Goal: Information Seeking & Learning: Learn about a topic

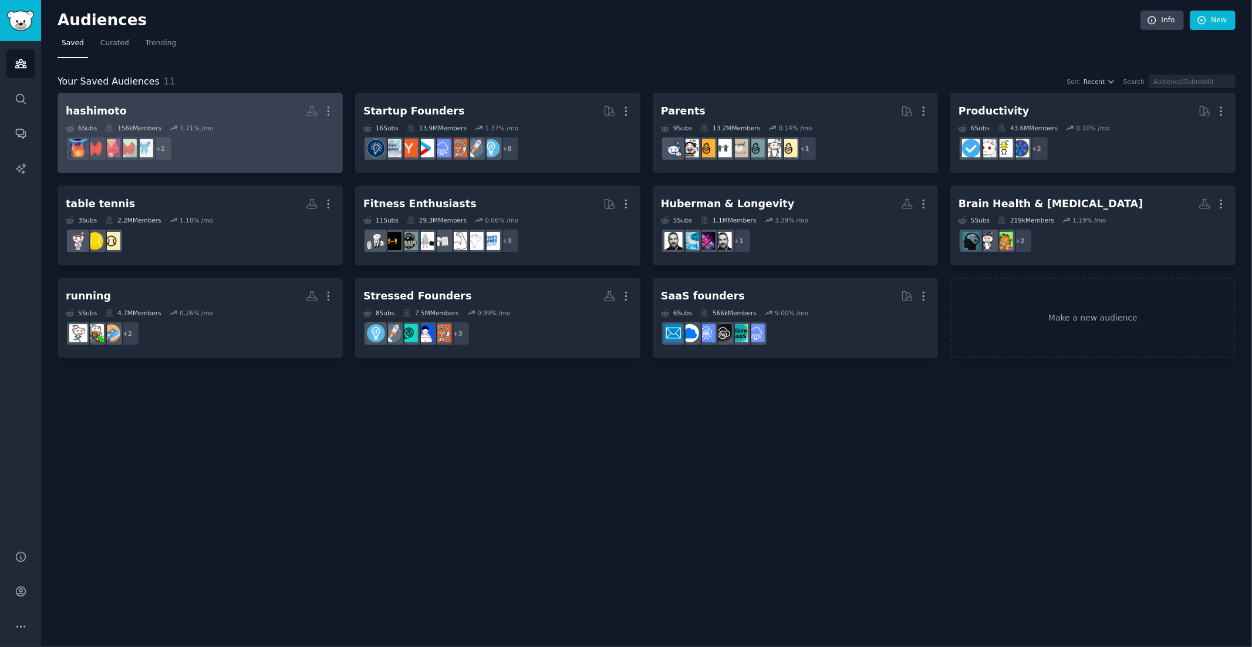
click at [248, 127] on div "6 Sub s 156k Members 1.71 % /mo" at bounding box center [200, 128] width 269 height 8
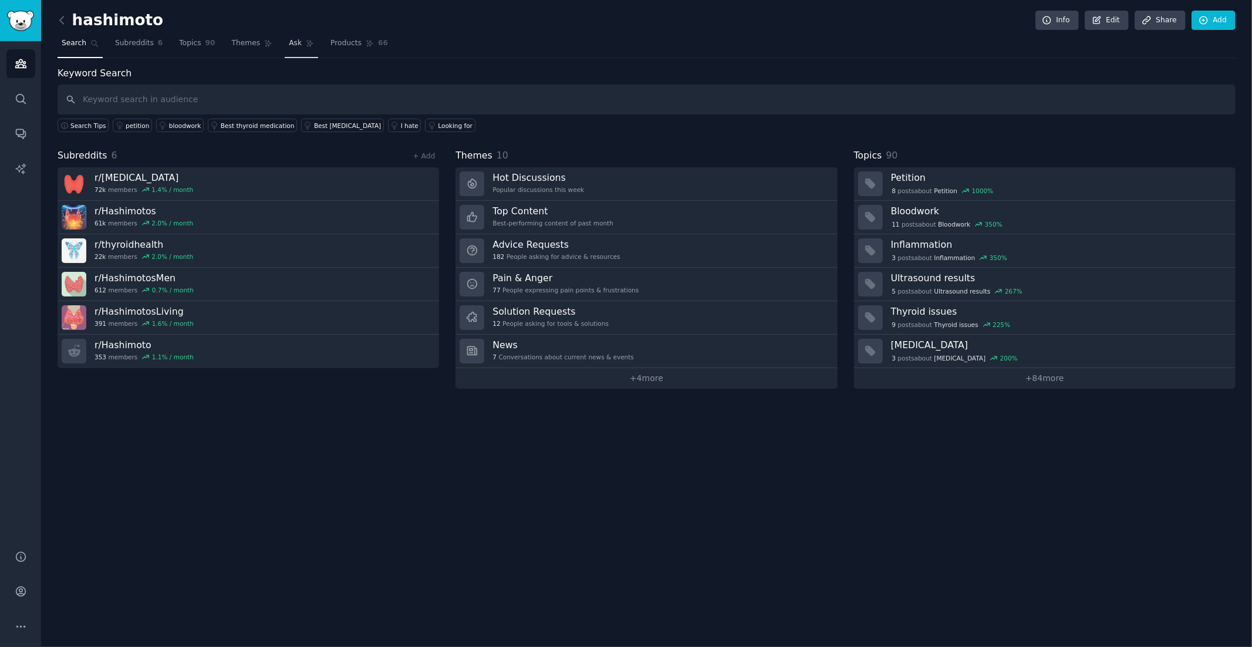
click at [300, 44] on link "Ask" at bounding box center [301, 46] width 33 height 24
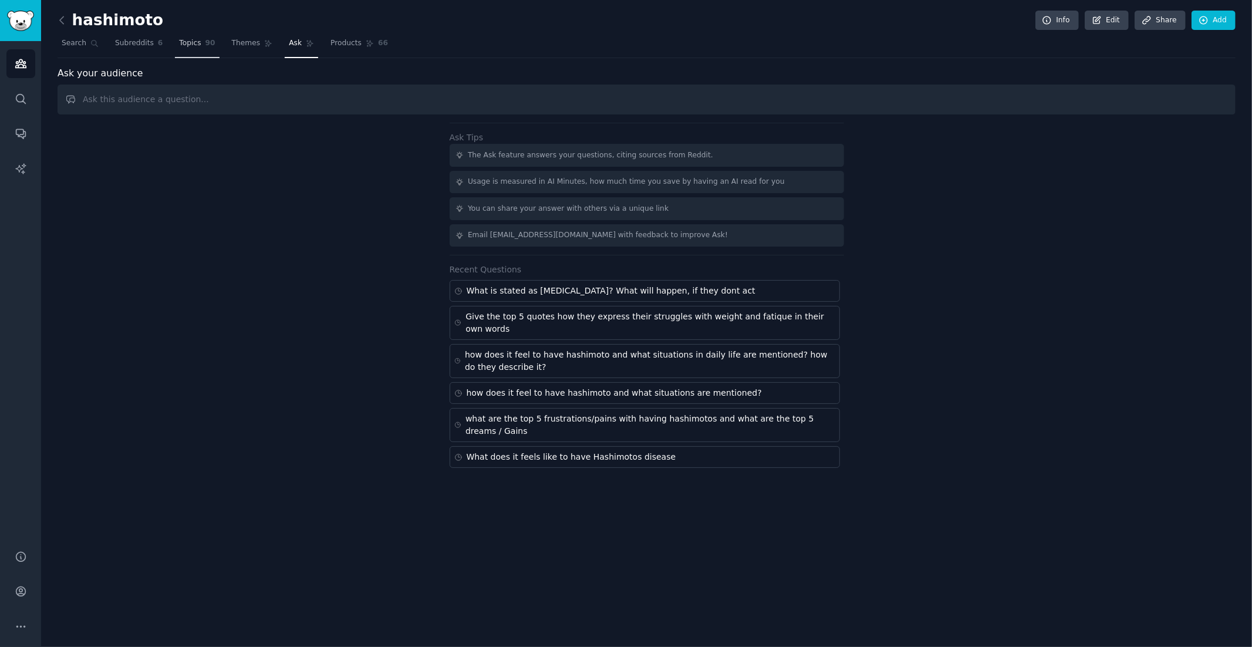
click at [193, 47] on span "Topics" at bounding box center [190, 43] width 22 height 11
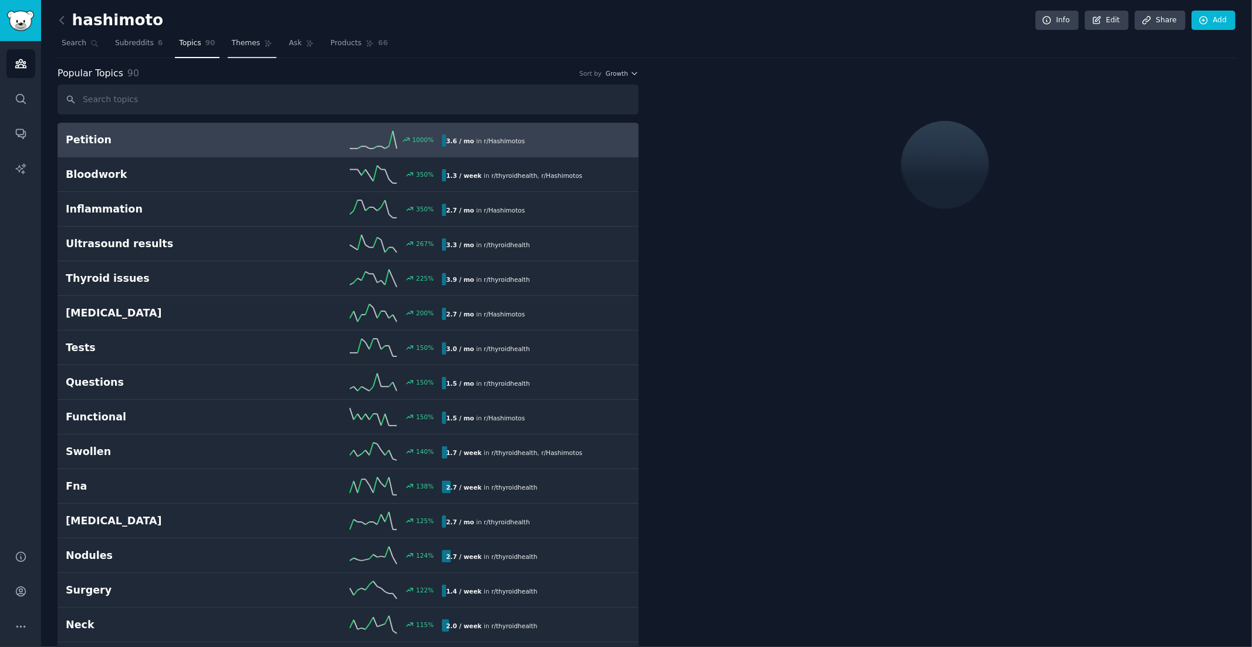
click at [232, 44] on span "Themes" at bounding box center [246, 43] width 29 height 11
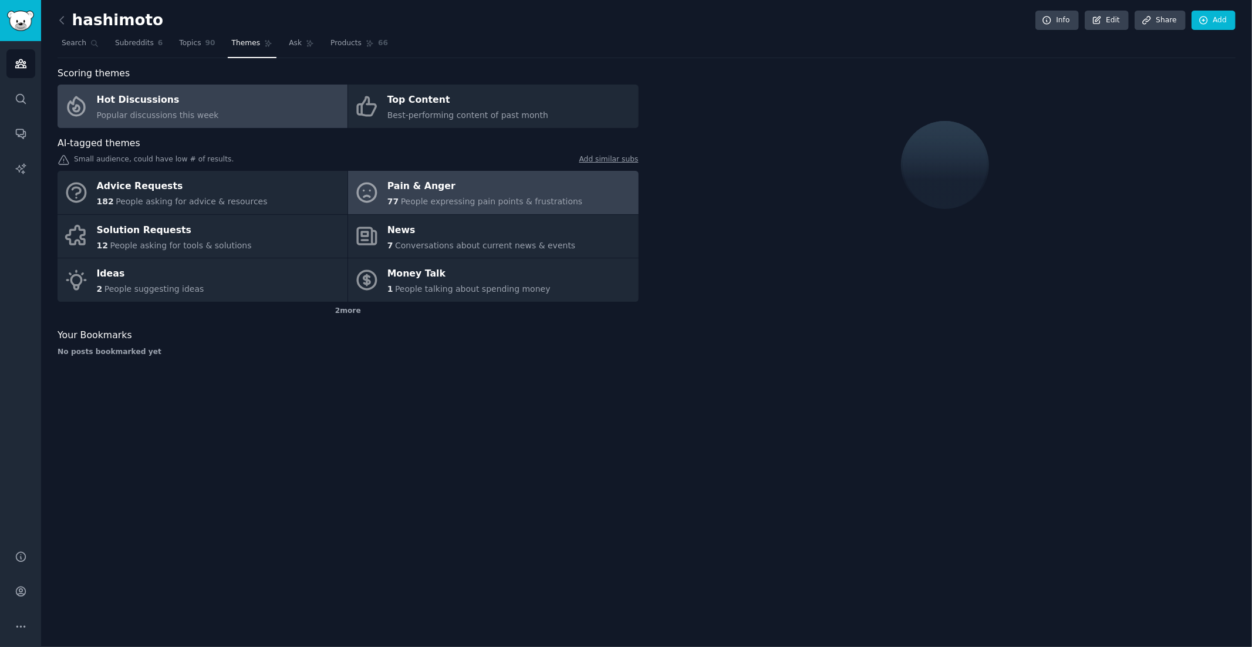
click at [437, 182] on div "Pain & Anger" at bounding box center [484, 186] width 195 height 19
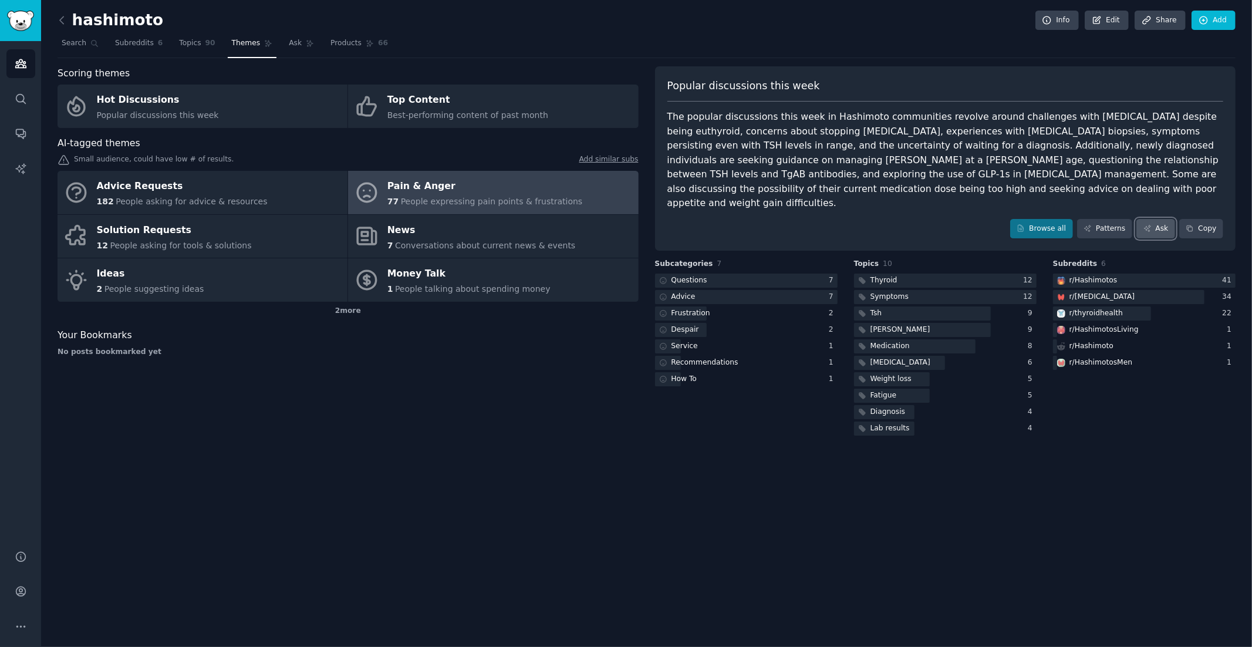
click at [1153, 219] on link "Ask" at bounding box center [1155, 229] width 39 height 20
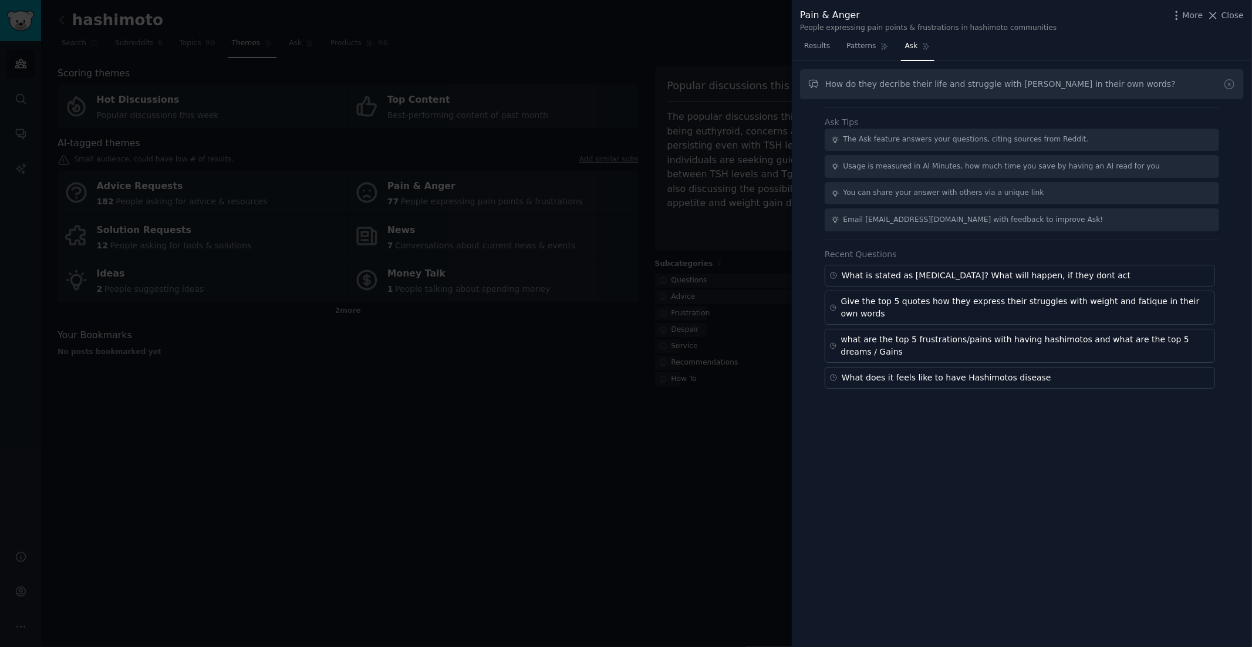
click at [886, 85] on input "How do they decribe their life and struggle with [PERSON_NAME] in their own wor…" at bounding box center [1022, 84] width 444 height 30
click at [1127, 83] on input "How do they describe their life and struggle with [PERSON_NAME] in their own wo…" at bounding box center [1022, 84] width 444 height 30
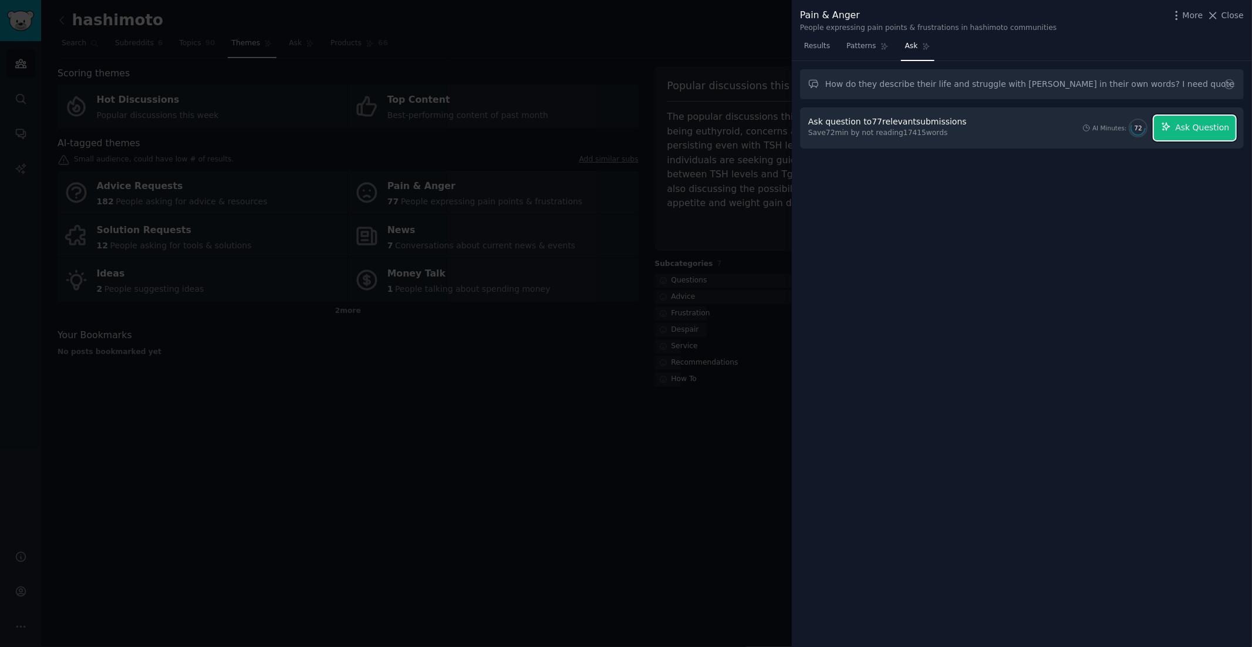
click at [1177, 128] on button "Ask Question" at bounding box center [1195, 128] width 82 height 25
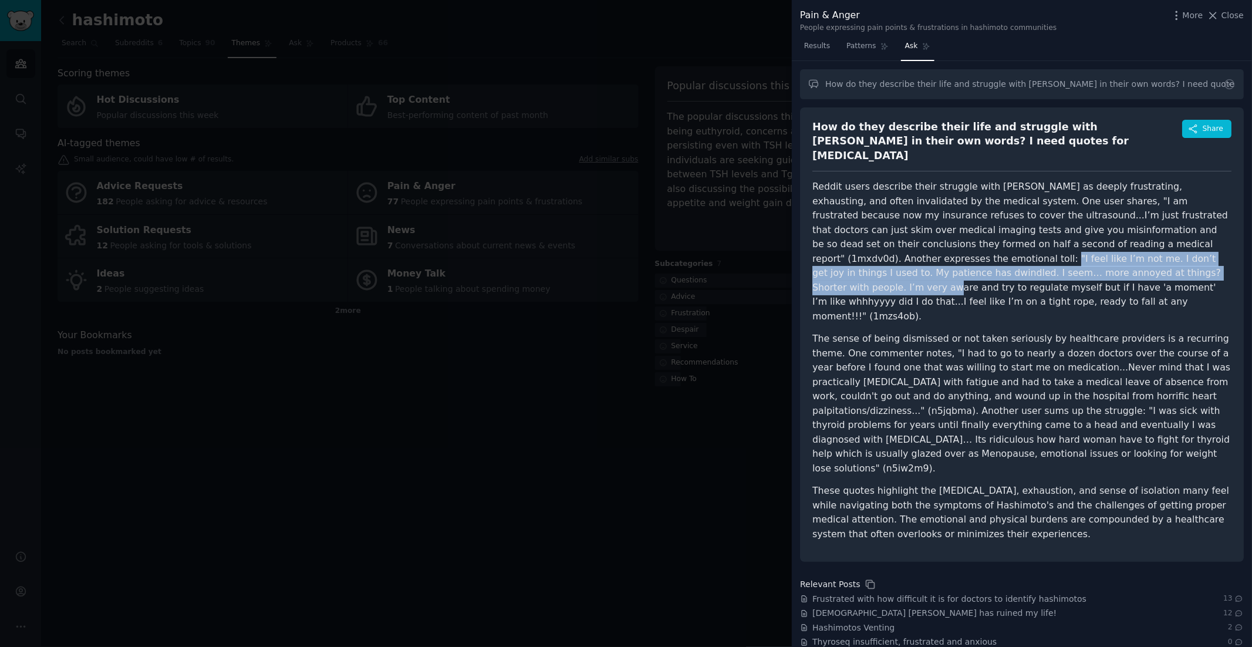
drag, startPoint x: 1178, startPoint y: 229, endPoint x: 989, endPoint y: 257, distance: 191.6
click at [989, 257] on p "Reddit users describe their struggle with [PERSON_NAME] as deeply frustrating, …" at bounding box center [1021, 252] width 419 height 144
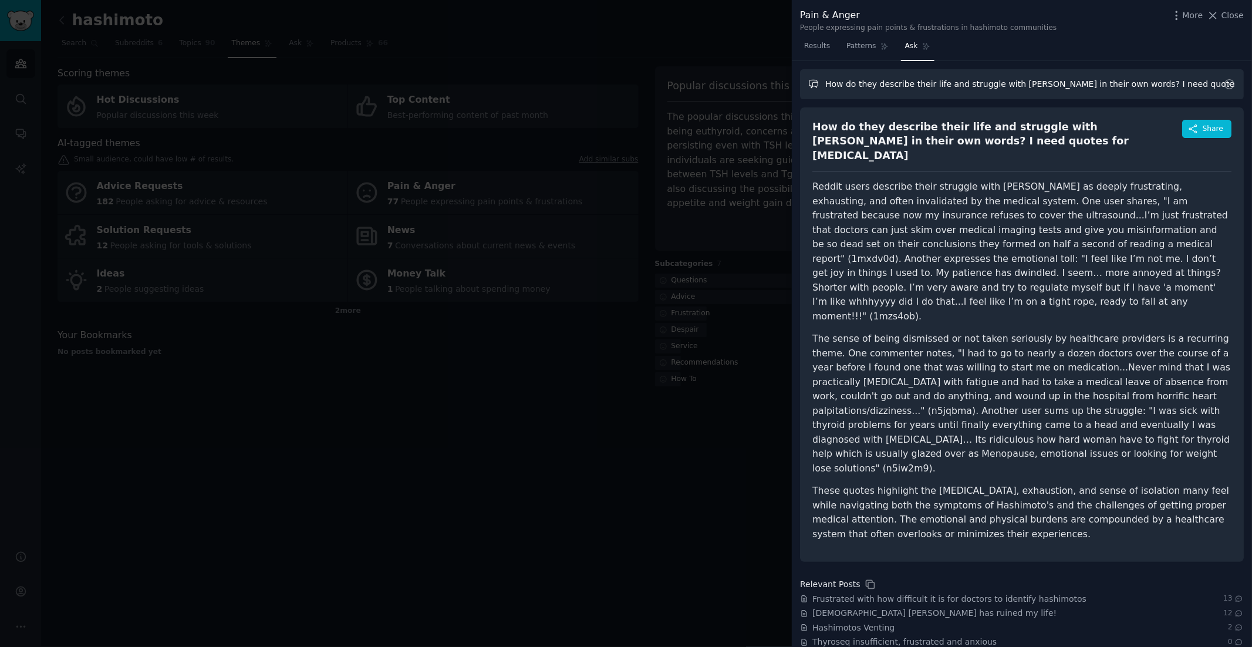
click at [1046, 83] on input "How do they describe their life and struggle with [PERSON_NAME] in their own wo…" at bounding box center [1022, 84] width 444 height 30
click at [1155, 86] on input "How do they describe their life and struggle with [PERSON_NAME] in their own wo…" at bounding box center [1022, 84] width 444 height 30
click at [1151, 86] on input "How do they describe their life and struggle with [PERSON_NAME] in their own wo…" at bounding box center [1022, 84] width 444 height 30
click at [1128, 83] on input "How do they describe their life and struggle with [PERSON_NAME] in their own wo…" at bounding box center [1022, 84] width 444 height 30
click at [952, 334] on p "The sense of being dismissed or not taken seriously by healthcare providers is …" at bounding box center [1021, 404] width 419 height 144
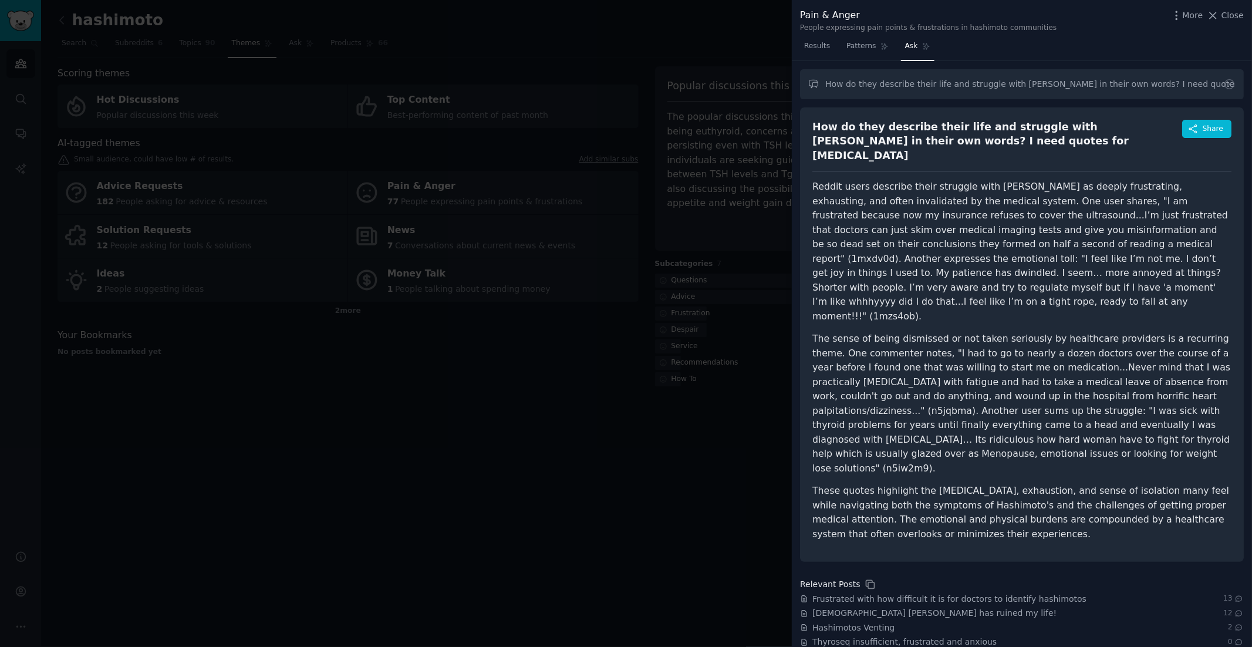
click at [969, 332] on p "The sense of being dismissed or not taken seriously by healthcare providers is …" at bounding box center [1021, 404] width 419 height 144
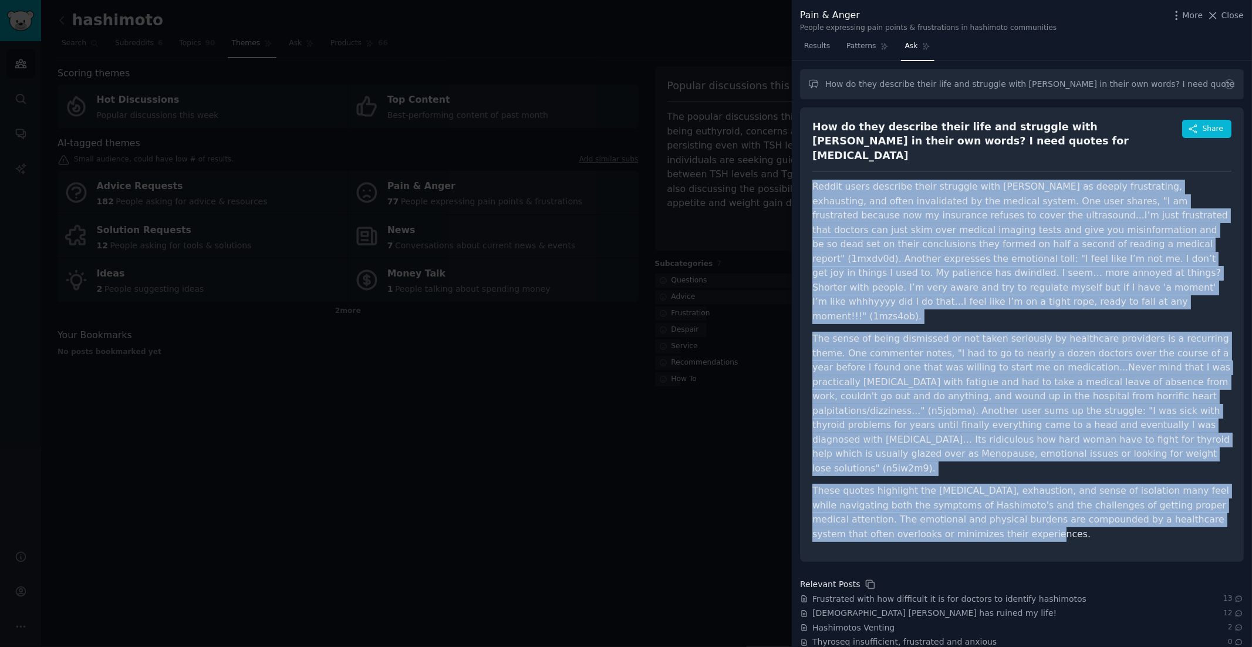
drag, startPoint x: 955, startPoint y: 466, endPoint x: 803, endPoint y: 171, distance: 331.5
click at [803, 171] on div "How do they describe their life and struggle with [PERSON_NAME] in their own wo…" at bounding box center [1022, 334] width 444 height 455
copy article "Loremi dolor sitametc adipi elitsedd eius Temporinc'u la etdolo magnaaliqua, en…"
click at [937, 261] on p "Reddit users describe their struggle with [PERSON_NAME] as deeply frustrating, …" at bounding box center [1021, 252] width 419 height 144
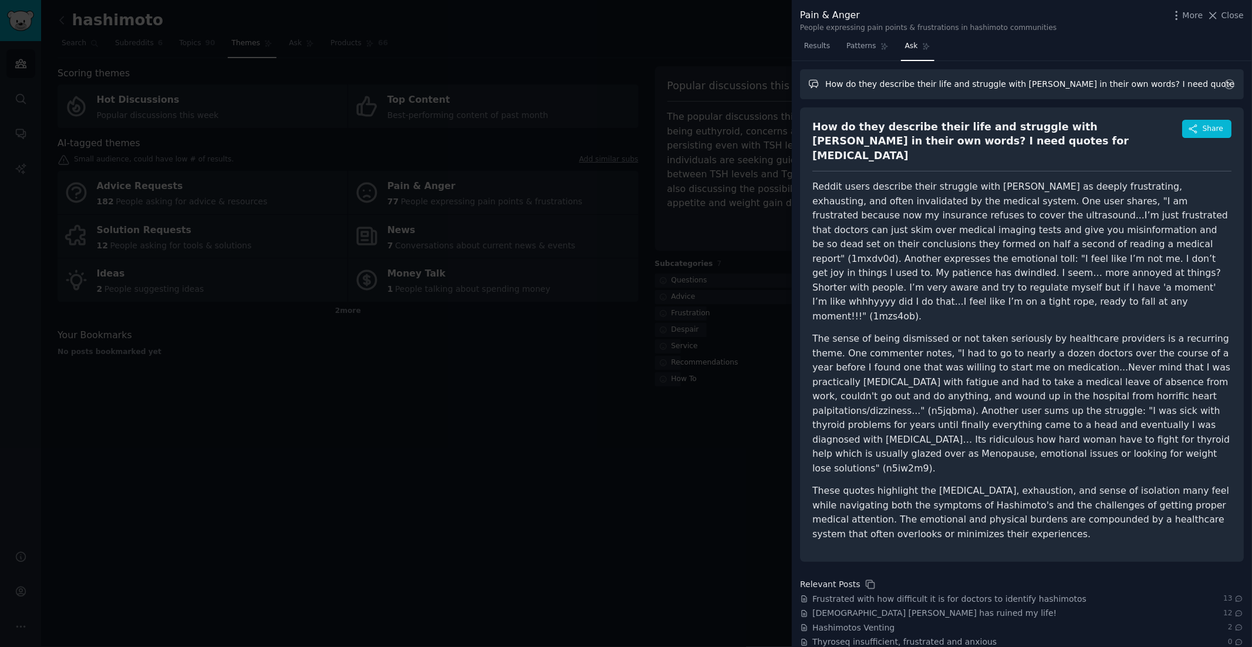
click at [965, 84] on input "How do they describe their life and struggle with [PERSON_NAME] in their own wo…" at bounding box center [1022, 84] width 444 height 30
drag, startPoint x: 1052, startPoint y: 86, endPoint x: 1221, endPoint y: 90, distance: 168.5
click at [1221, 90] on form "How do they describe their life and struggle with [PERSON_NAME] in their own wo…" at bounding box center [1022, 84] width 444 height 30
click at [1117, 85] on input "How do they describe their life and struggle with [PERSON_NAME]?" at bounding box center [1022, 84] width 444 height 30
type input "How do they describe their life and struggle with [PERSON_NAME]?"
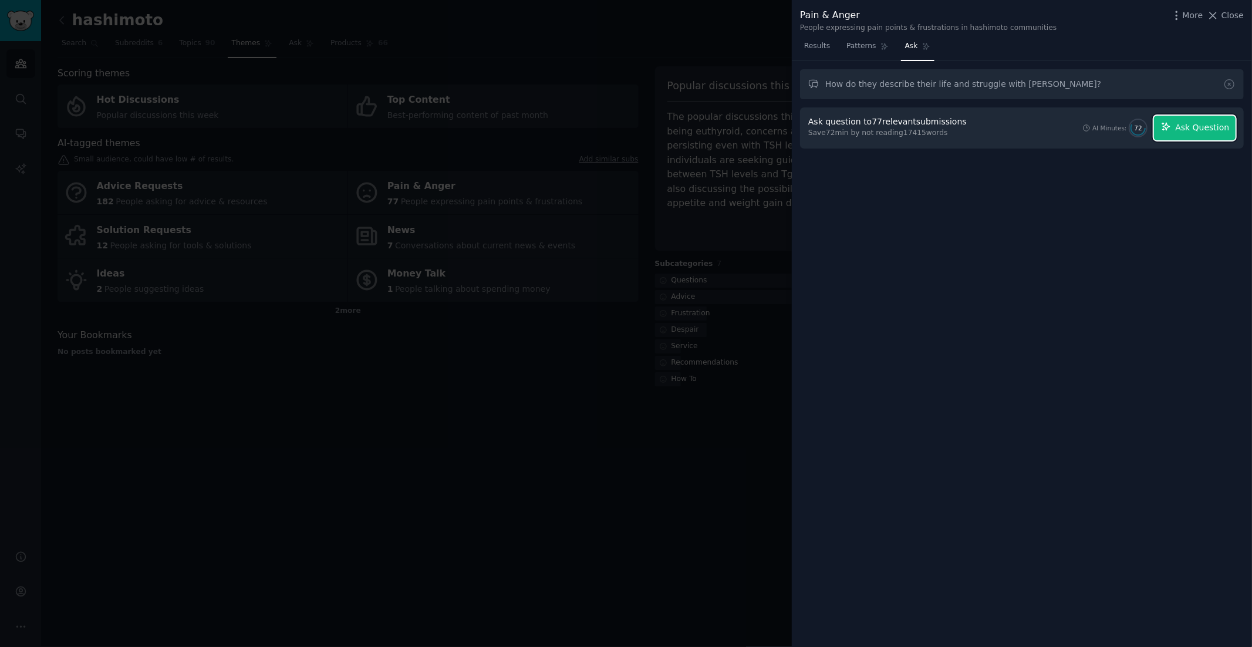
click at [1177, 128] on button "Ask Question" at bounding box center [1195, 128] width 82 height 25
